Goal: Task Accomplishment & Management: Manage account settings

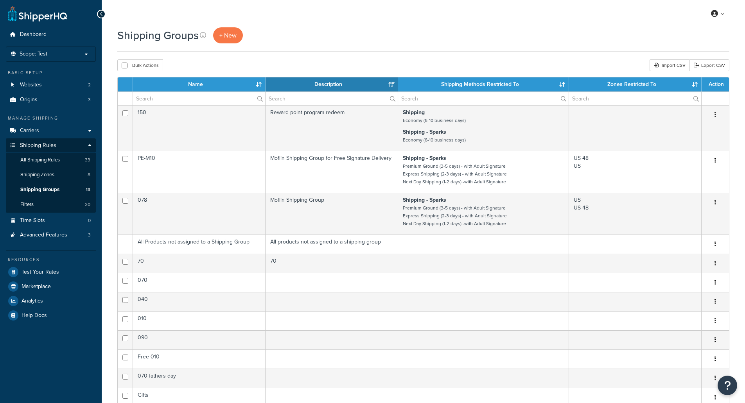
select select "15"
click at [52, 133] on link "Carriers" at bounding box center [51, 131] width 90 height 14
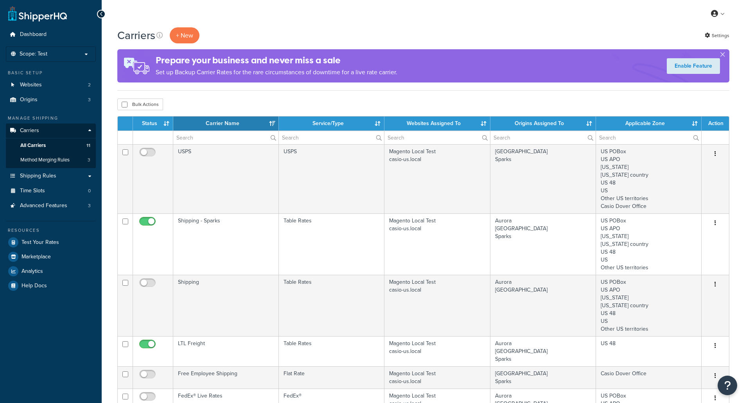
select select "15"
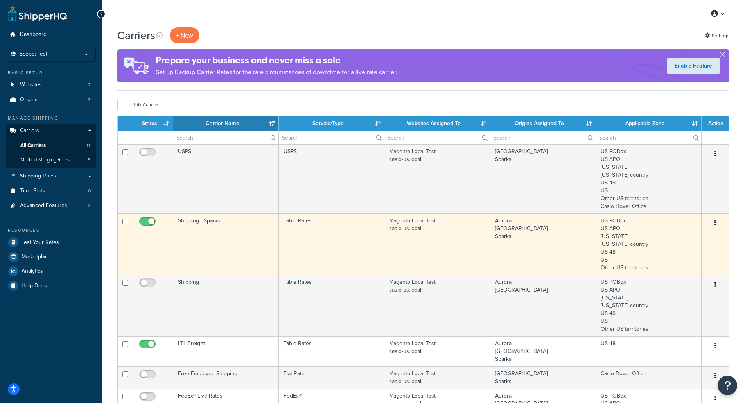
click at [196, 241] on td "Shipping - Sparks" at bounding box center [226, 244] width 106 height 61
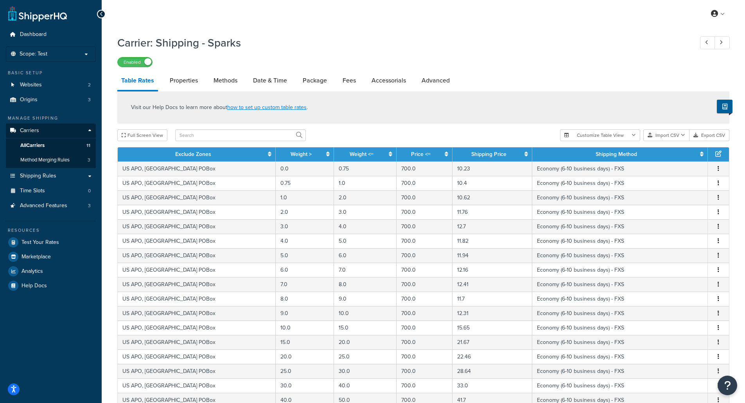
scroll to position [230, 0]
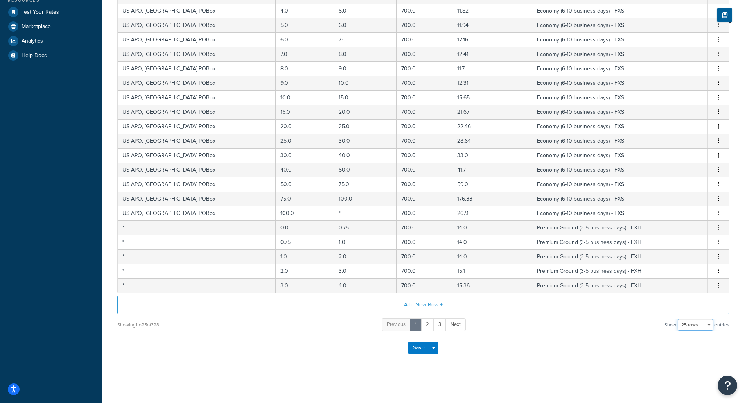
click at [701, 327] on select "10 rows 15 rows 25 rows 50 rows 100 rows 1000 rows" at bounding box center [695, 325] width 35 height 12
select select "1000"
click at [679, 319] on select "10 rows 15 rows 25 rows 50 rows 100 rows 1000 rows" at bounding box center [695, 325] width 35 height 12
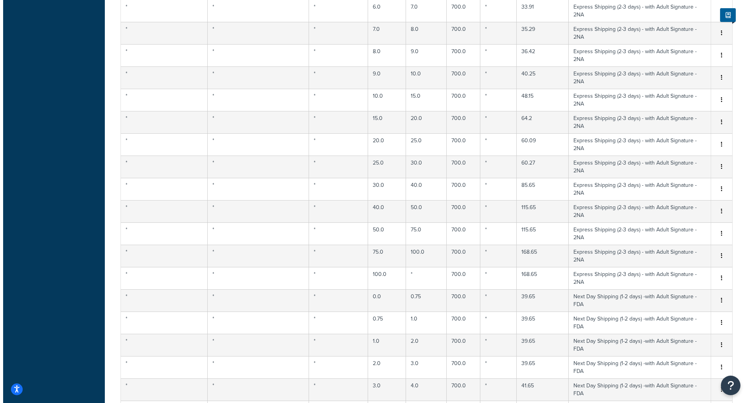
scroll to position [4558, 0]
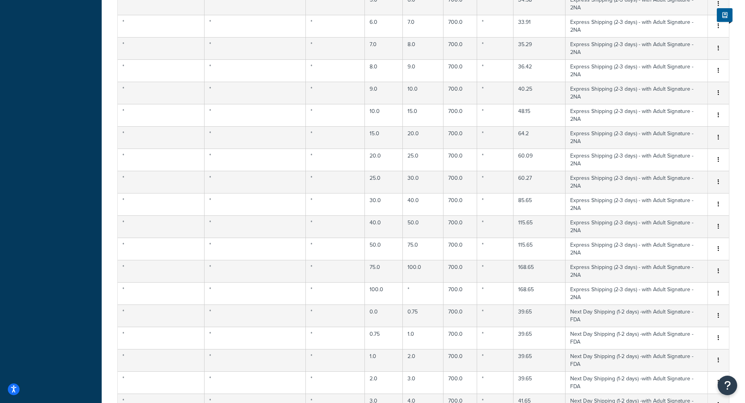
click at [679, 255] on div "Edit" at bounding box center [679, 255] width 56 height 16
select select "180522"
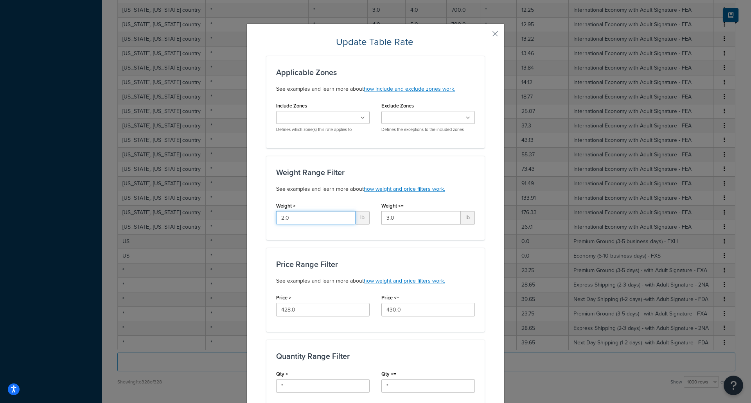
click at [301, 212] on input "2.0" at bounding box center [315, 217] width 79 height 13
drag, startPoint x: 397, startPoint y: 217, endPoint x: 374, endPoint y: 217, distance: 22.7
click at [376, 217] on div "Weight <= 3.0 lb" at bounding box center [428, 215] width 105 height 30
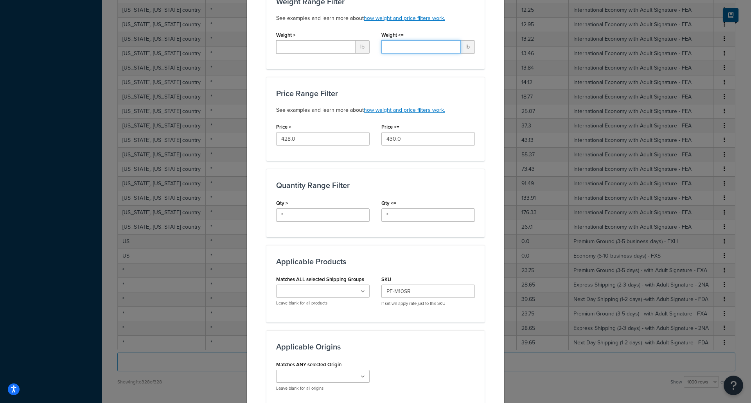
scroll to position [172, 0]
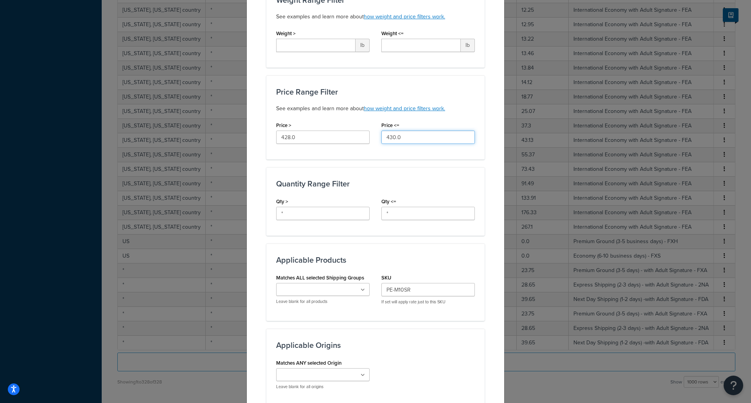
drag, startPoint x: 403, startPoint y: 141, endPoint x: 368, endPoint y: 142, distance: 35.6
click at [368, 142] on div "Price > 428.0 Price <= 430.0" at bounding box center [375, 135] width 210 height 30
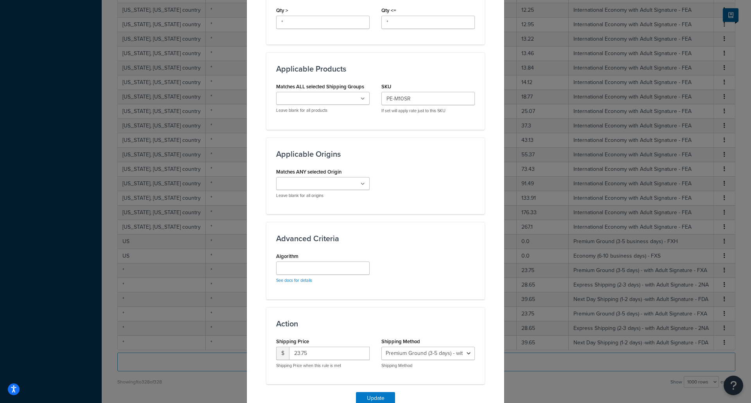
scroll to position [388, 0]
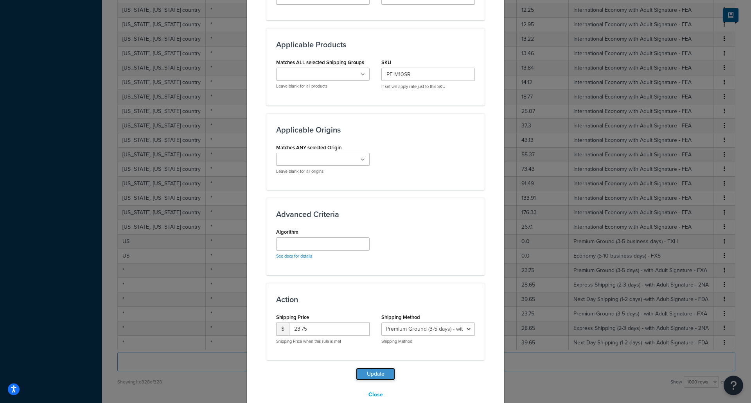
click at [375, 375] on button "Update" at bounding box center [375, 374] width 39 height 13
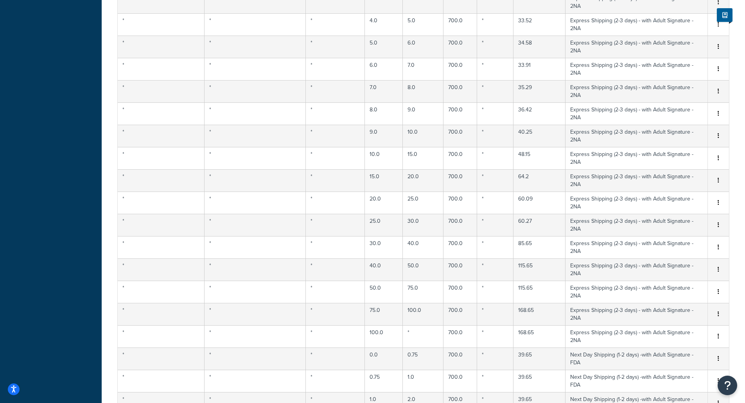
click at [686, 273] on div "Edit" at bounding box center [679, 269] width 56 height 16
select select "180523"
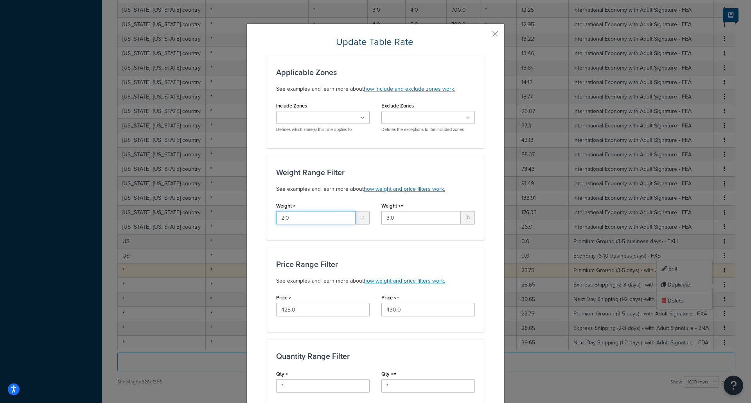
click at [316, 218] on input "2.0" at bounding box center [315, 217] width 79 height 13
click at [391, 221] on input "3.0" at bounding box center [420, 217] width 79 height 13
drag, startPoint x: 404, startPoint y: 313, endPoint x: 357, endPoint y: 310, distance: 47.0
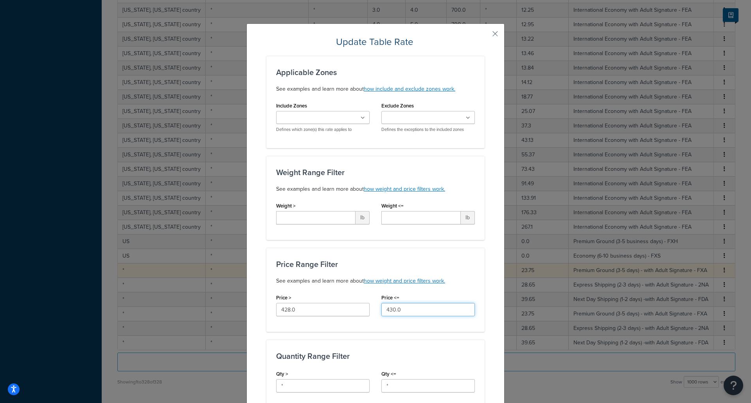
click at [357, 310] on div "Price > 428.0 Price <= 430.0" at bounding box center [375, 307] width 210 height 30
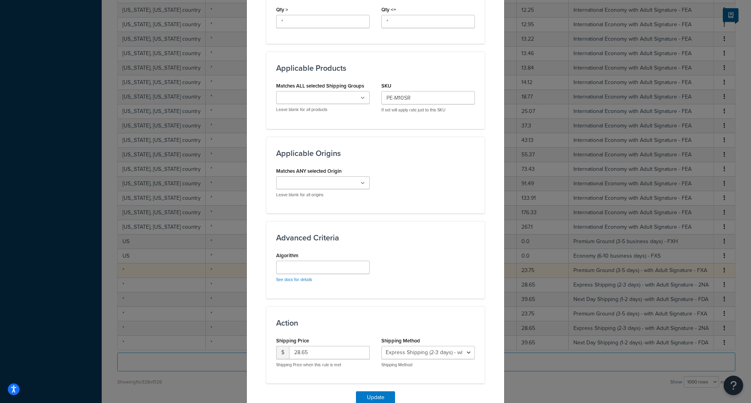
scroll to position [402, 0]
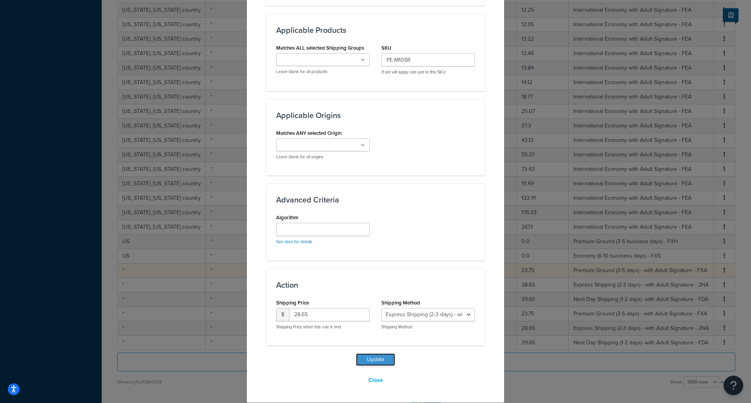
click at [384, 361] on button "Update" at bounding box center [375, 360] width 39 height 13
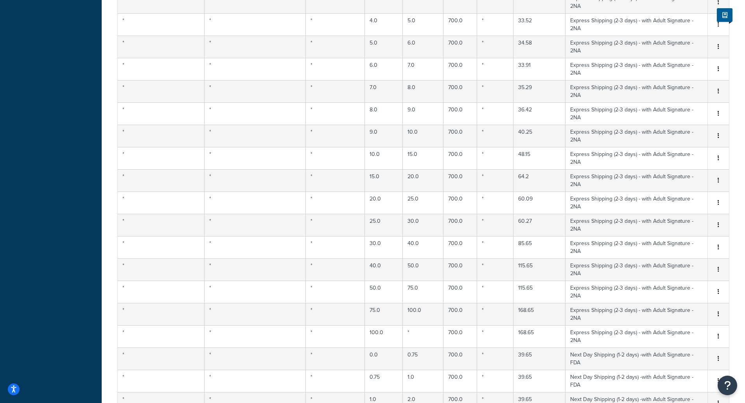
click at [677, 326] on div "Edit" at bounding box center [679, 327] width 56 height 16
select select "180524"
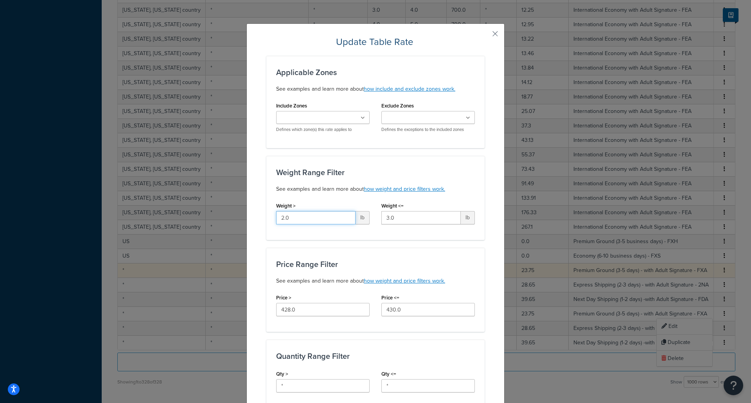
click at [316, 219] on input "2.0" at bounding box center [315, 217] width 79 height 13
click at [399, 310] on input "430.0" at bounding box center [427, 309] width 93 height 13
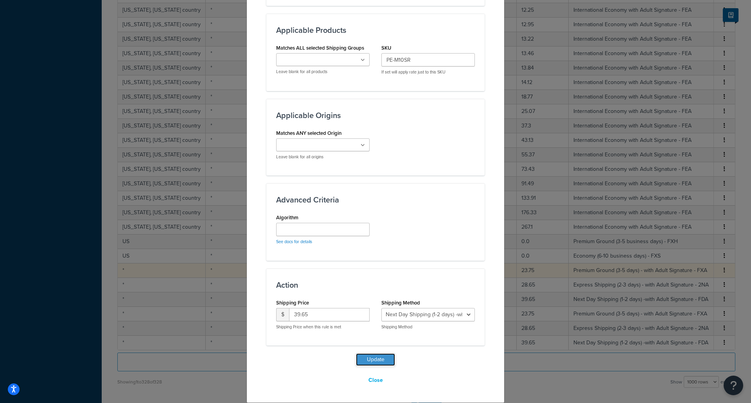
click at [386, 358] on button "Update" at bounding box center [375, 360] width 39 height 13
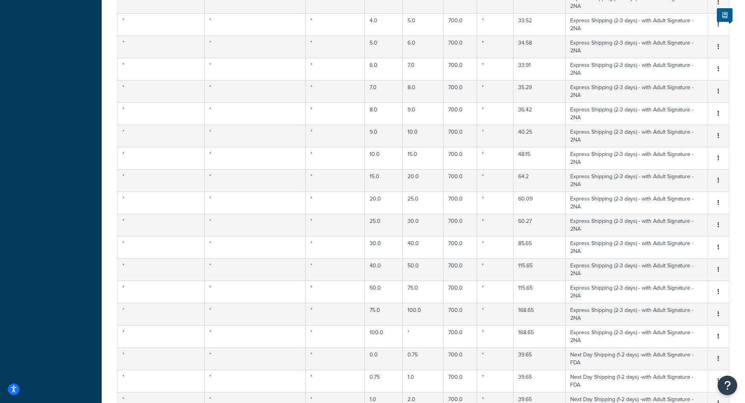
click at [664, 339] on div "Edit" at bounding box center [679, 341] width 56 height 16
select select "180522"
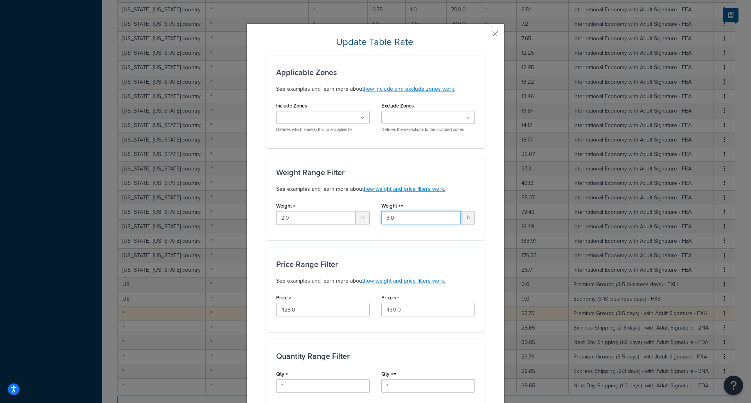
click at [395, 219] on input "3.0" at bounding box center [420, 217] width 79 height 13
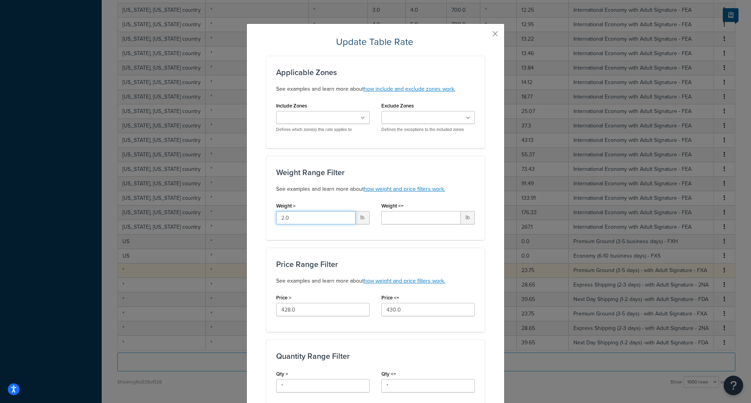
drag, startPoint x: 319, startPoint y: 212, endPoint x: 314, endPoint y: 215, distance: 5.3
click at [314, 215] on input "2.0" at bounding box center [315, 217] width 79 height 13
click at [406, 316] on input "430.0" at bounding box center [427, 309] width 93 height 13
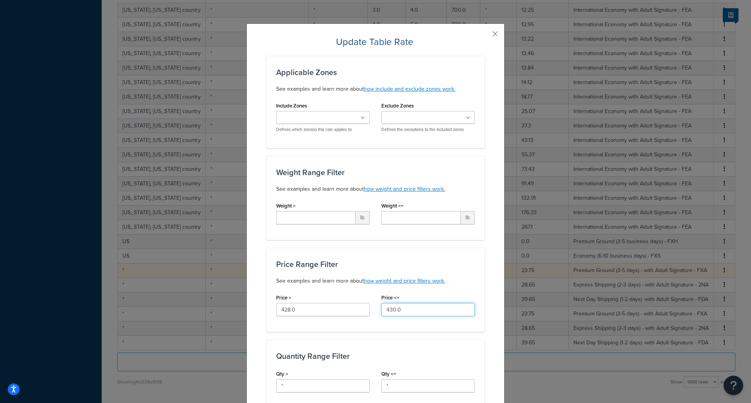
click at [406, 316] on input "430.0" at bounding box center [427, 309] width 93 height 13
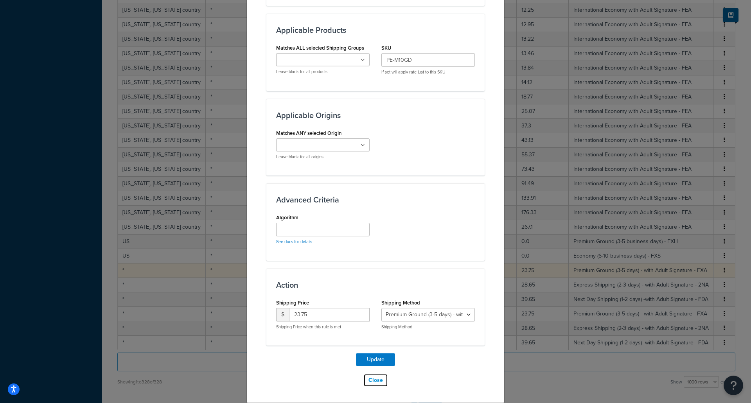
click at [379, 381] on button "Close" at bounding box center [375, 380] width 25 height 13
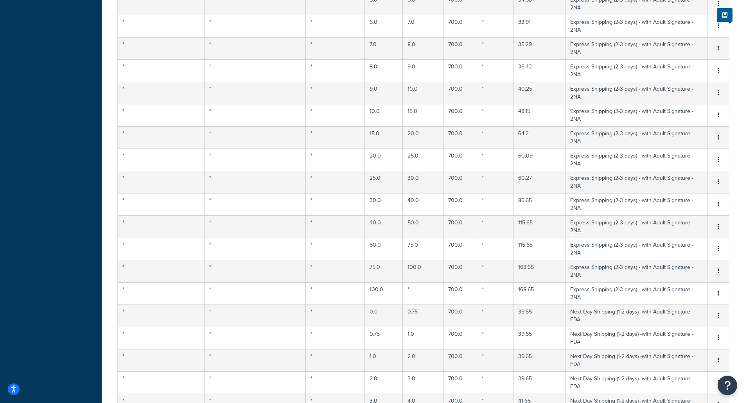
click at [697, 253] on div "Edit" at bounding box center [679, 255] width 56 height 16
select select "180522"
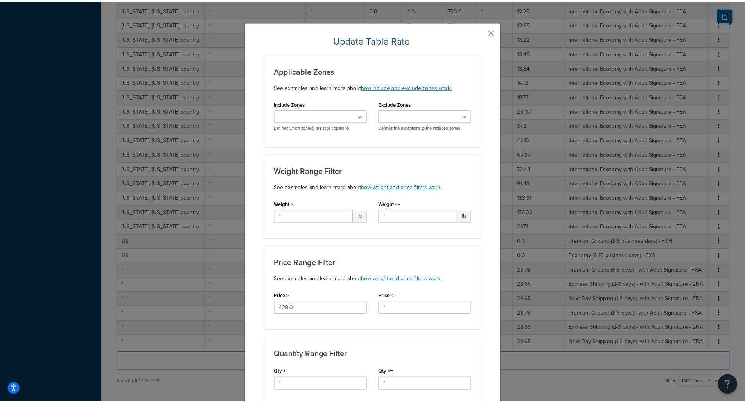
scroll to position [0, 0]
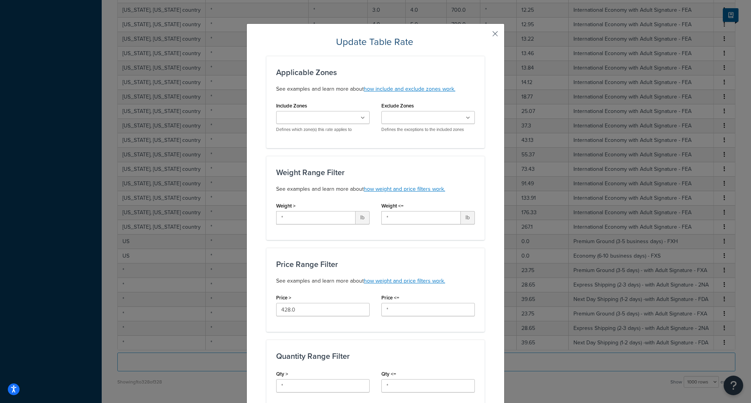
click at [485, 36] on button "button" at bounding box center [484, 37] width 2 height 2
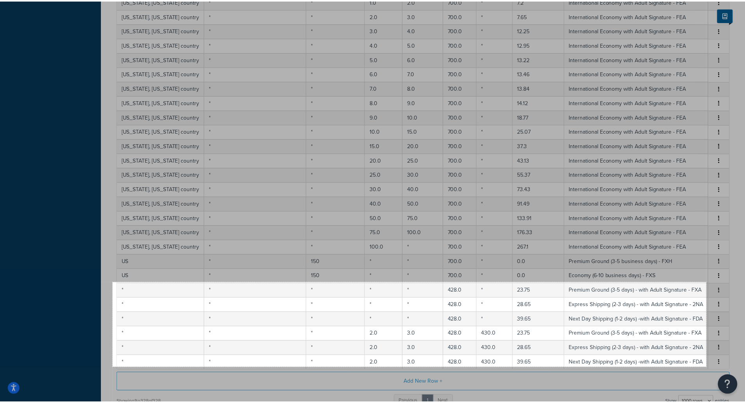
scroll to position [4547, 0]
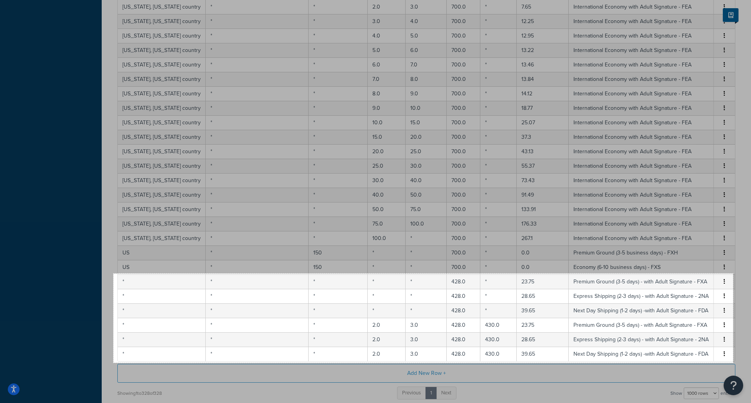
drag, startPoint x: 113, startPoint y: 283, endPoint x: 733, endPoint y: 363, distance: 624.7
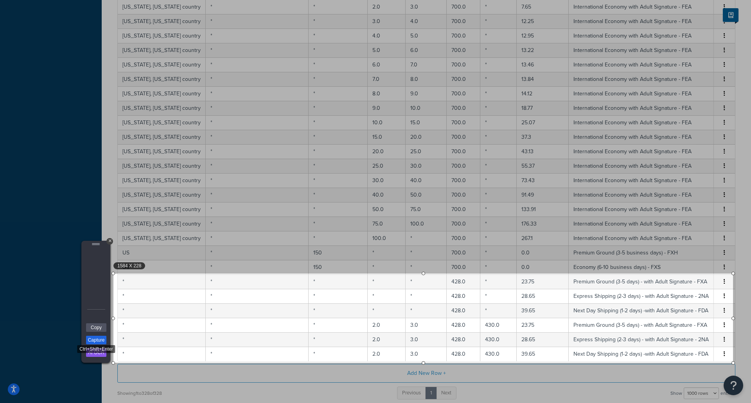
click at [88, 343] on link "Capture" at bounding box center [96, 340] width 20 height 9
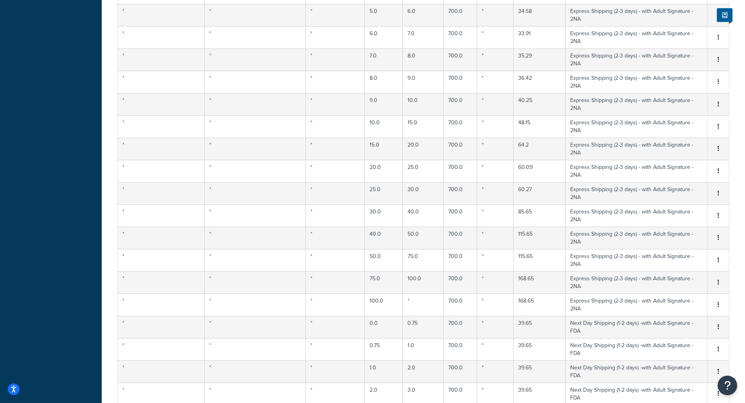
scroll to position [0, 0]
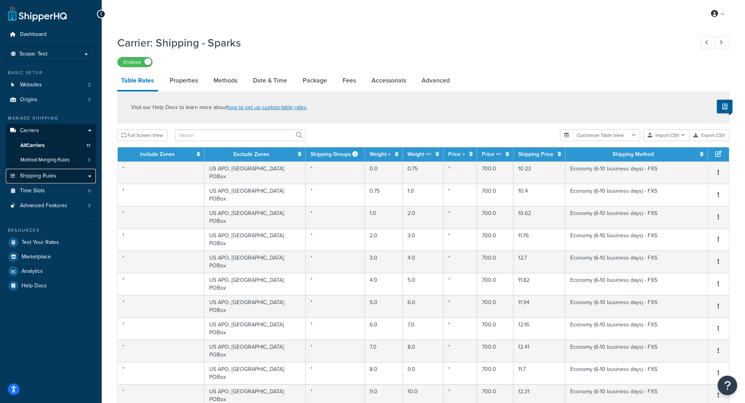
click at [58, 180] on link "Shipping Rules" at bounding box center [51, 176] width 90 height 14
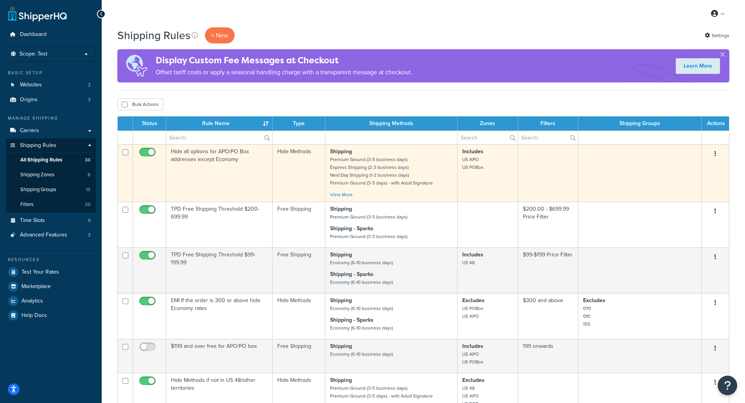
click at [717, 153] on button "button" at bounding box center [715, 154] width 11 height 13
click at [692, 169] on link "Edit" at bounding box center [690, 169] width 62 height 16
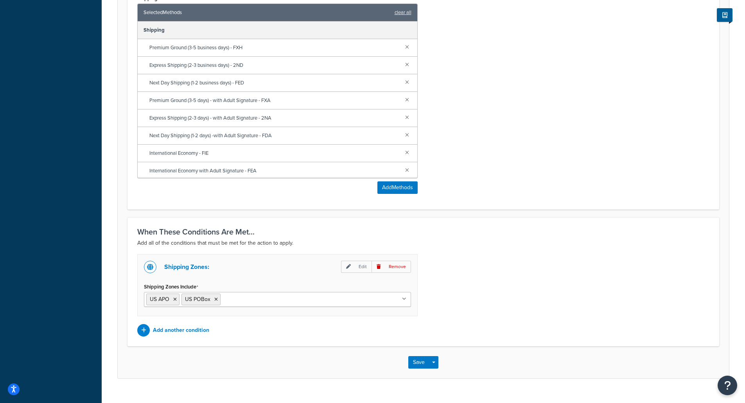
scroll to position [375, 0]
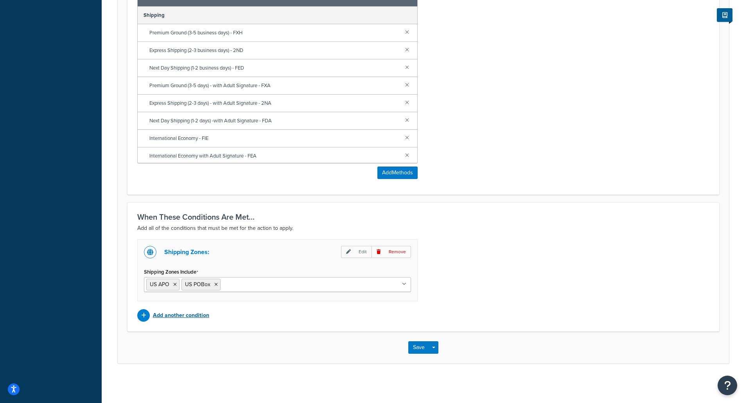
click at [159, 319] on p "Add another condition" at bounding box center [181, 315] width 56 height 11
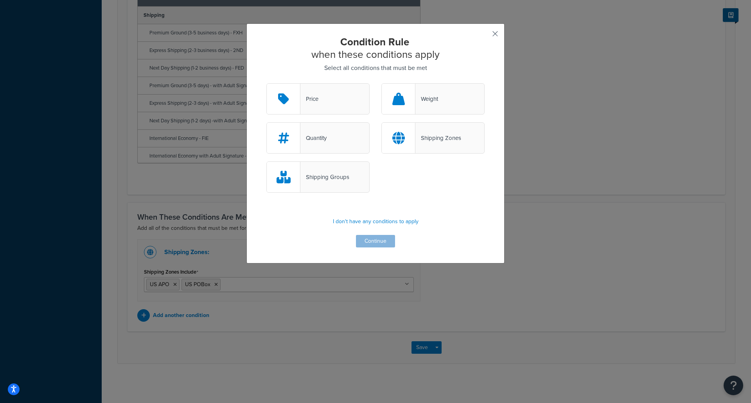
click at [485, 36] on button "button" at bounding box center [484, 37] width 2 height 2
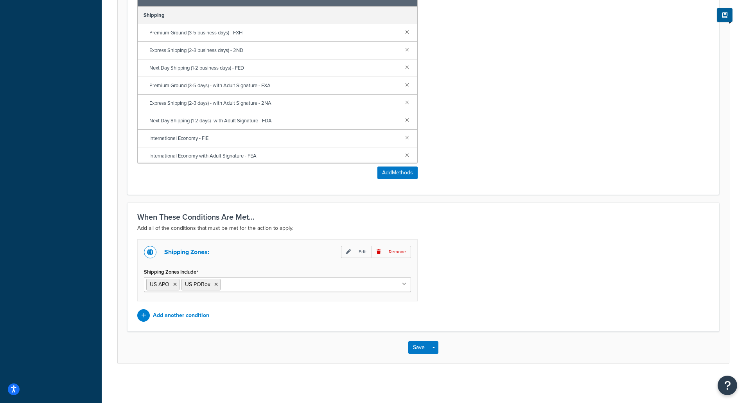
scroll to position [22, 0]
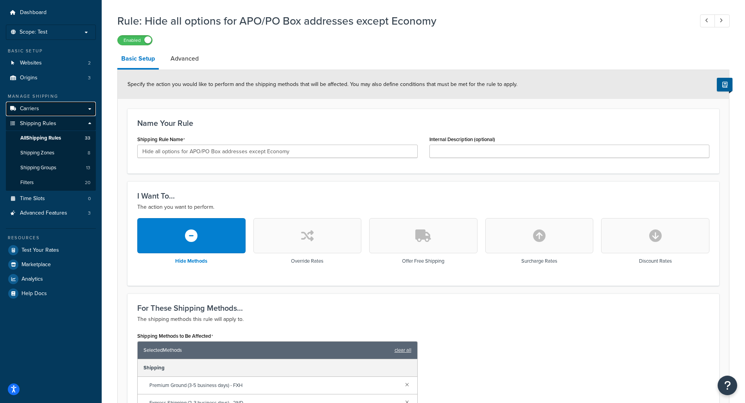
click at [65, 106] on link "Carriers" at bounding box center [51, 109] width 90 height 14
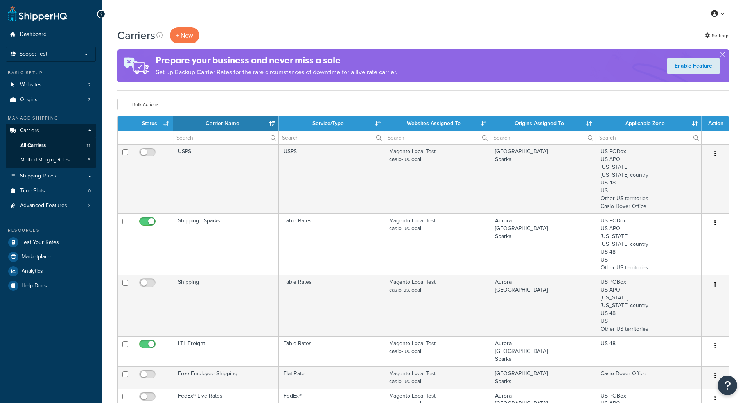
select select "15"
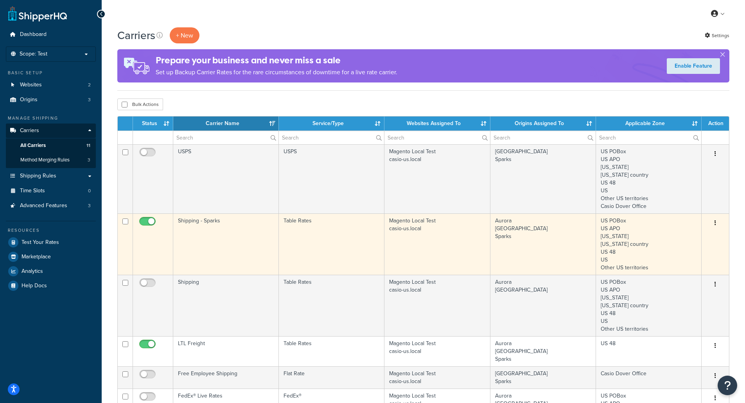
click at [202, 225] on td "Shipping - Sparks" at bounding box center [226, 244] width 106 height 61
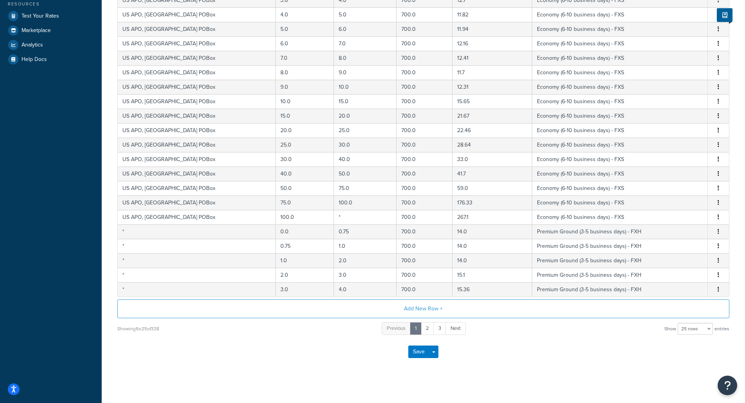
scroll to position [208, 0]
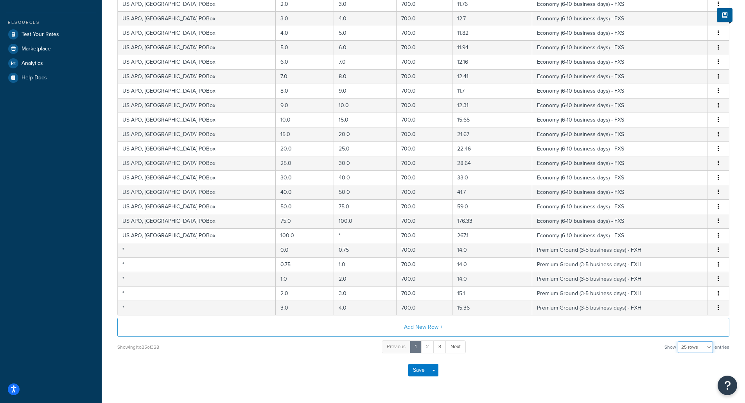
click at [701, 346] on select "10 rows 15 rows 25 rows 50 rows 100 rows 1000 rows" at bounding box center [695, 347] width 35 height 12
select select "1000"
click at [679, 341] on select "10 rows 15 rows 25 rows 50 rows 100 rows 1000 rows" at bounding box center [695, 347] width 35 height 12
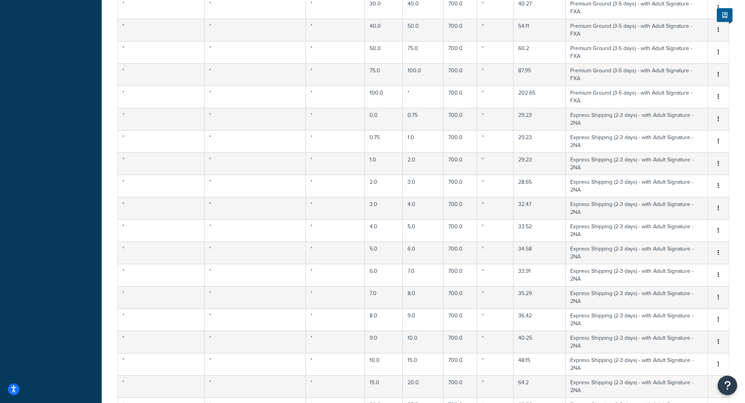
scroll to position [4616, 0]
